Goal: Task Accomplishment & Management: Complete application form

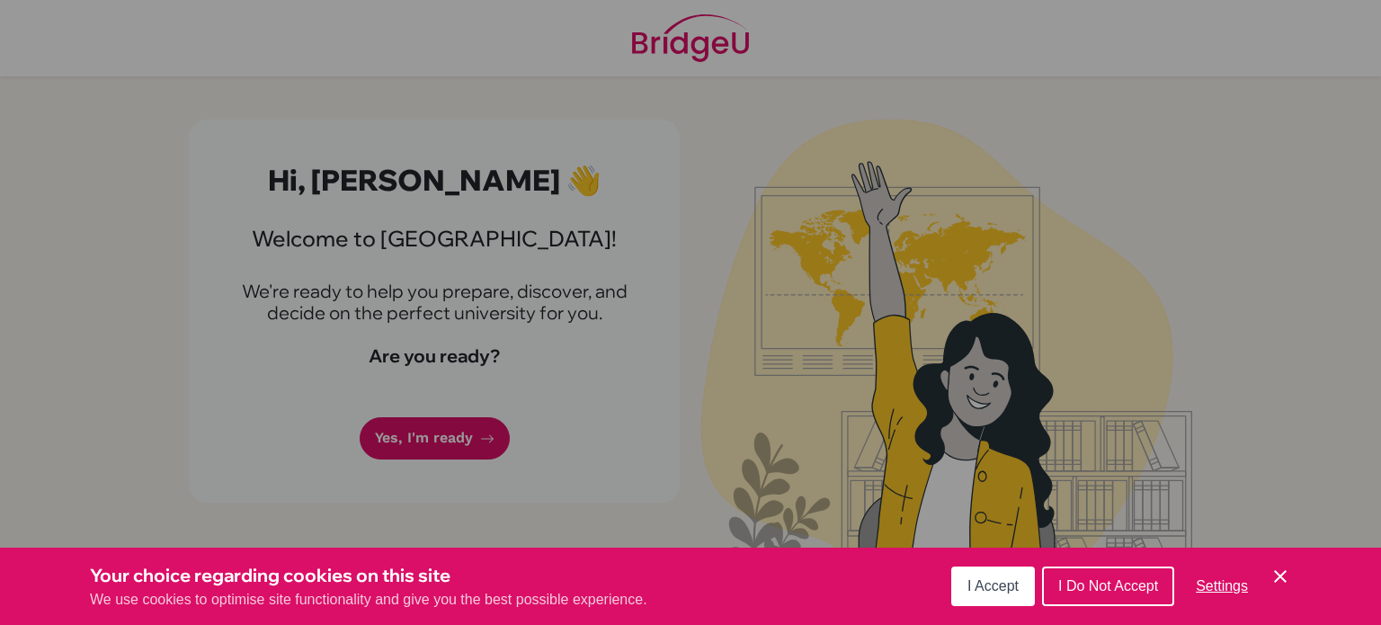
click at [1282, 575] on icon "Cookie Control Close Icon" at bounding box center [1280, 576] width 22 height 22
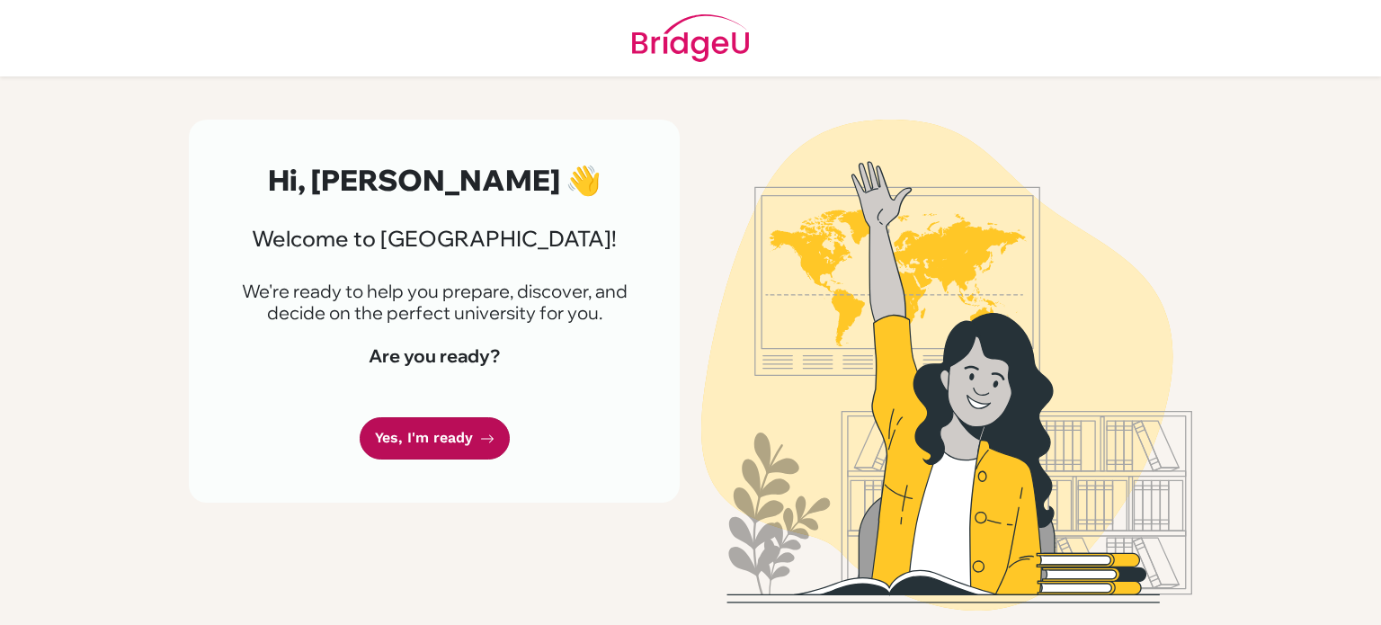
click at [457, 459] on link "Yes, I'm ready" at bounding box center [435, 438] width 150 height 42
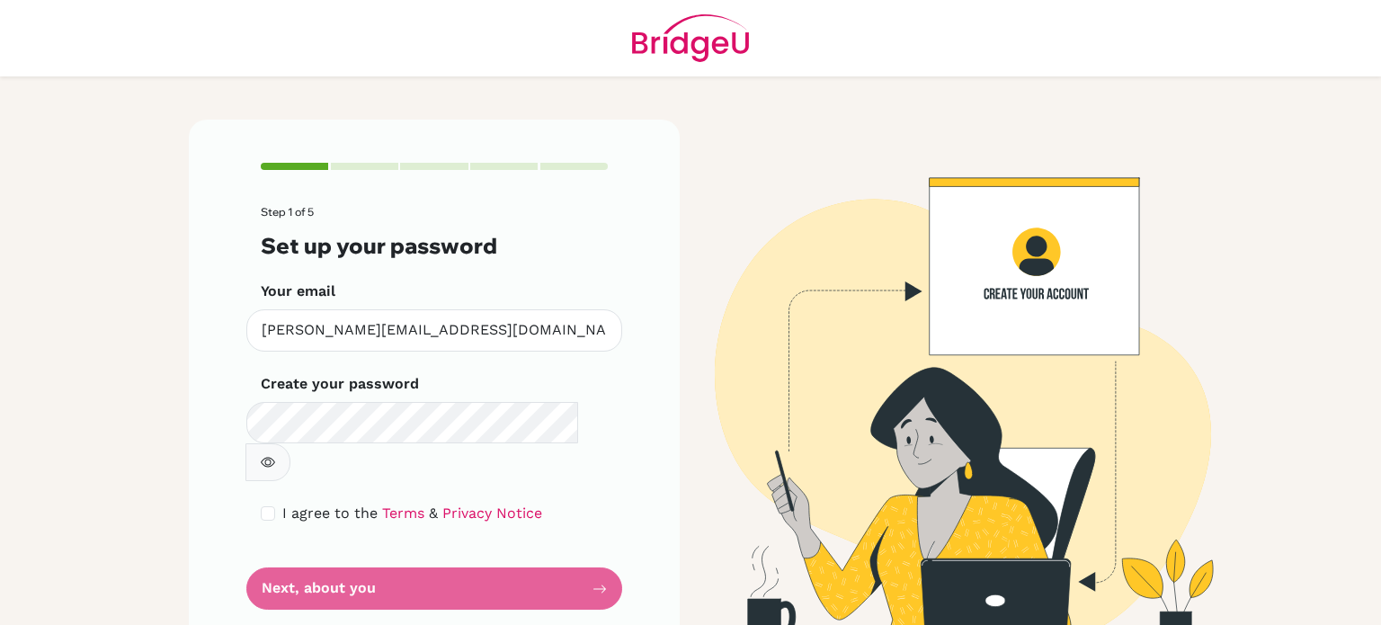
scroll to position [4, 0]
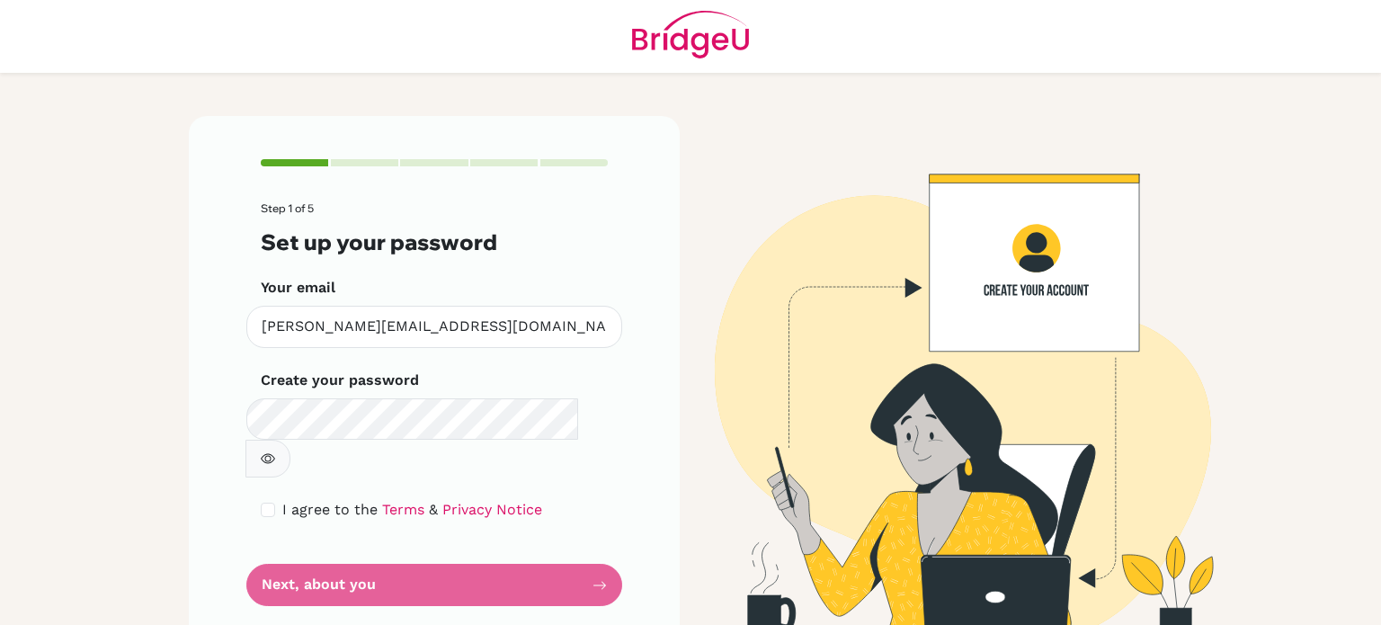
click at [467, 440] on form "Step 1 of 5 Set up your password Your email [PERSON_NAME][EMAIL_ADDRESS][DOMAIN…" at bounding box center [434, 404] width 347 height 404
click at [470, 449] on form "Step 1 of 5 Set up your password Your email [PERSON_NAME][EMAIL_ADDRESS][DOMAIN…" at bounding box center [434, 404] width 347 height 404
click at [170, 478] on main "Step 1 of 5 Set up your password Your email [PERSON_NAME][EMAIL_ADDRESS][DOMAIN…" at bounding box center [690, 312] width 1381 height 625
click at [275, 451] on icon "button" at bounding box center [268, 458] width 14 height 14
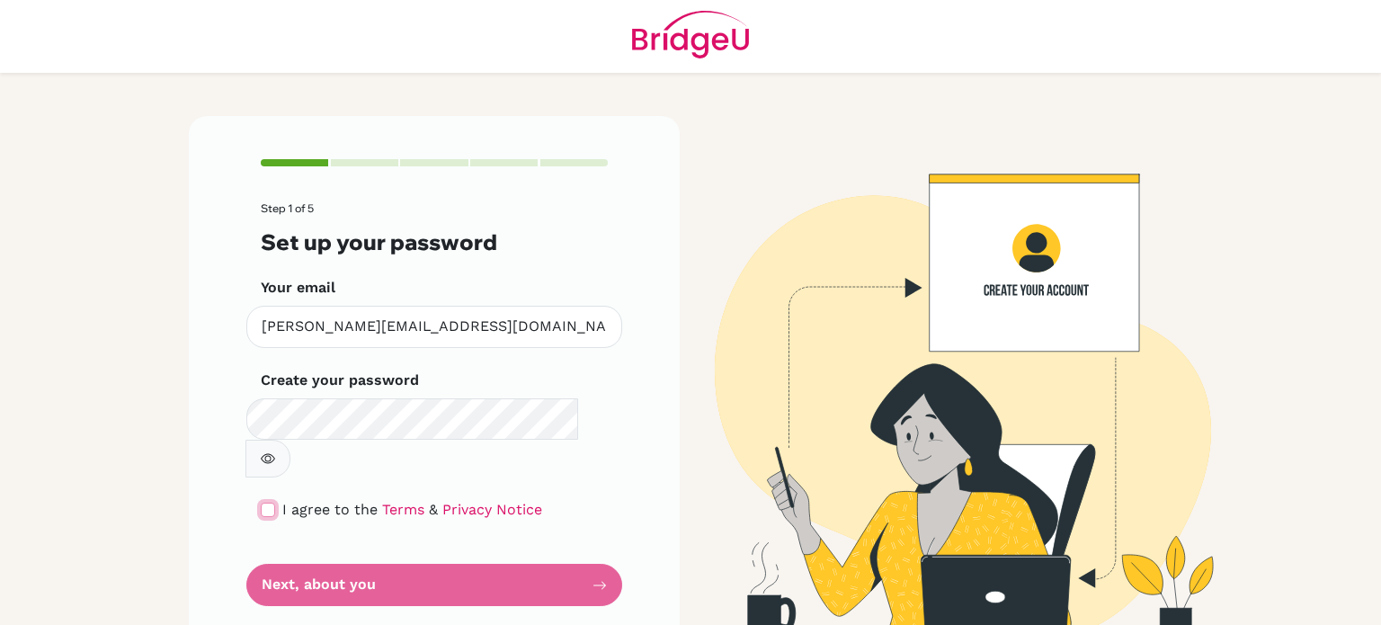
click at [271, 502] on input "checkbox" at bounding box center [268, 509] width 14 height 14
checkbox input "true"
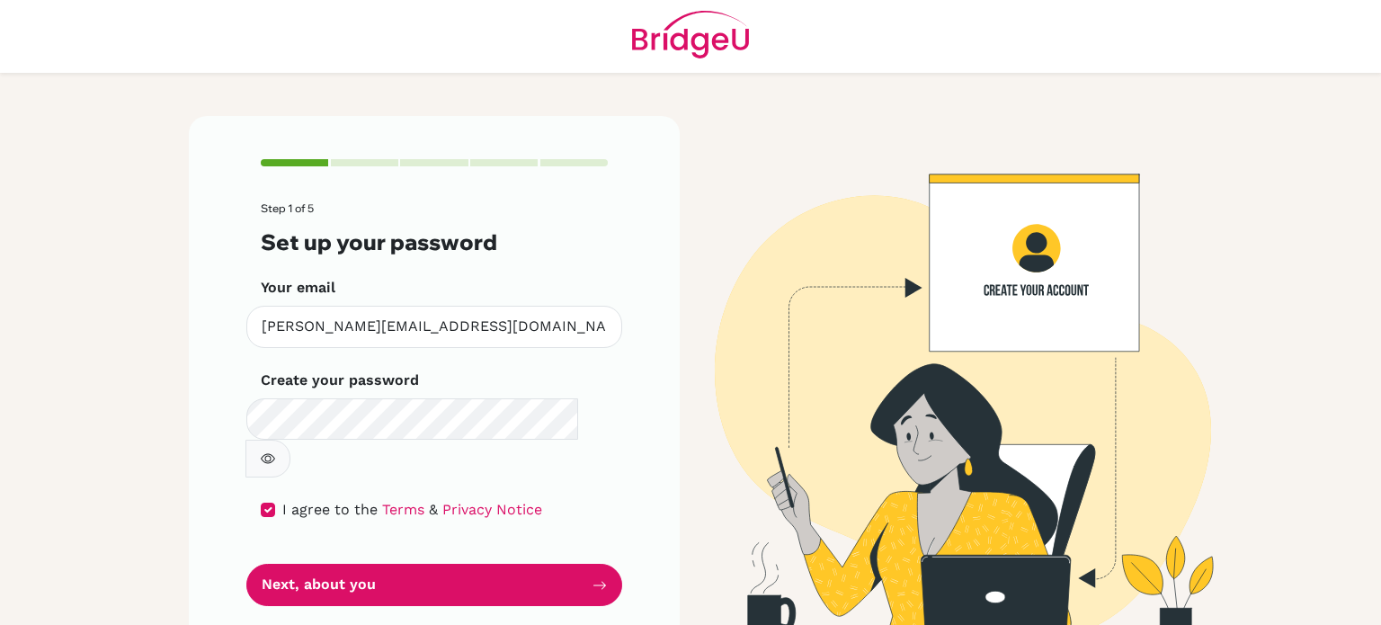
click at [226, 490] on div "Step 1 of 5 Set up your password Your email [PERSON_NAME][EMAIL_ADDRESS][DOMAIN…" at bounding box center [434, 382] width 491 height 533
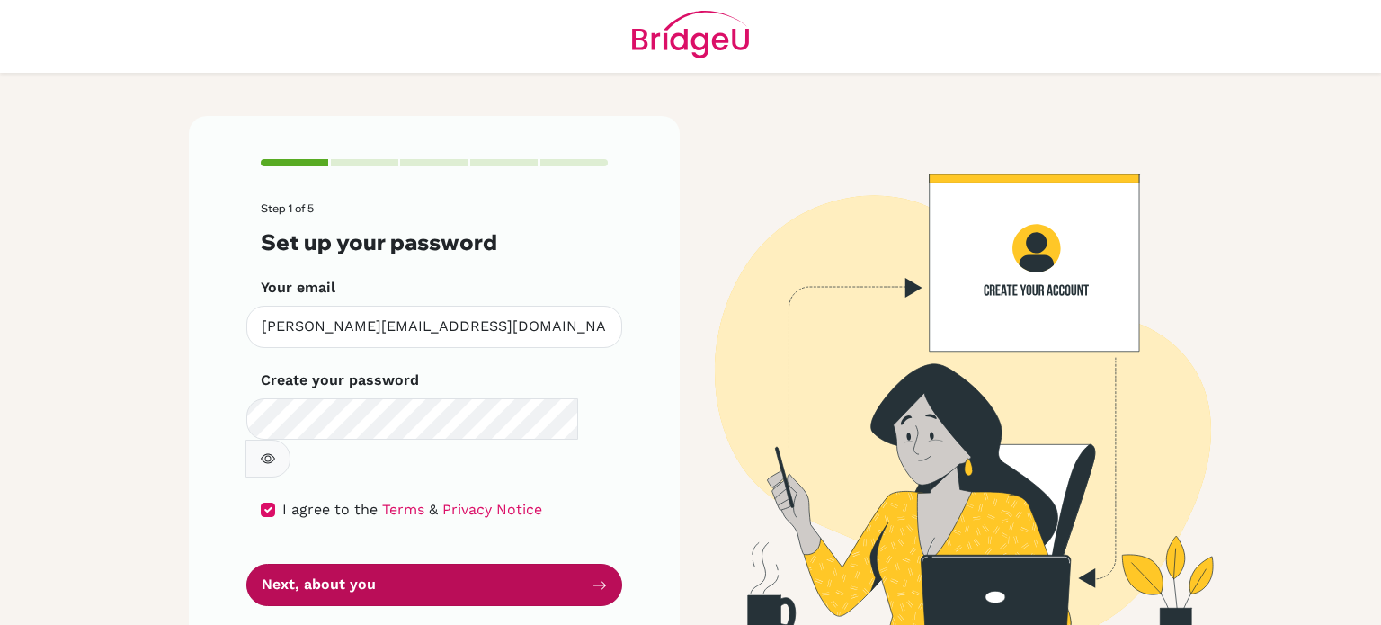
click at [334, 564] on button "Next, about you" at bounding box center [434, 585] width 376 height 42
